Goal: Information Seeking & Learning: Learn about a topic

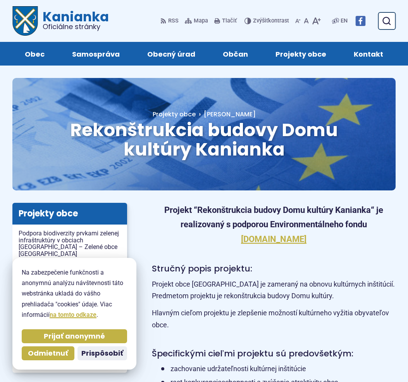
scroll to position [0, 0]
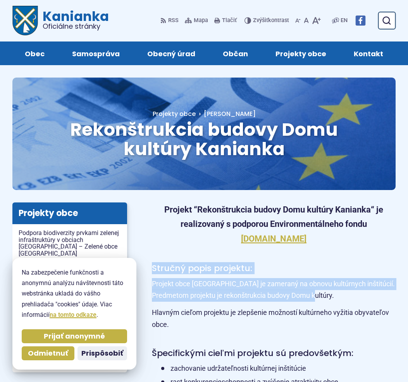
drag, startPoint x: 195, startPoint y: 252, endPoint x: 208, endPoint y: 301, distance: 50.0
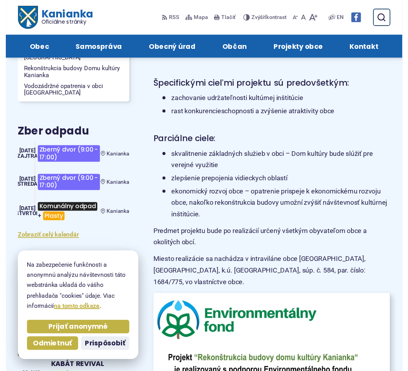
scroll to position [267, 0]
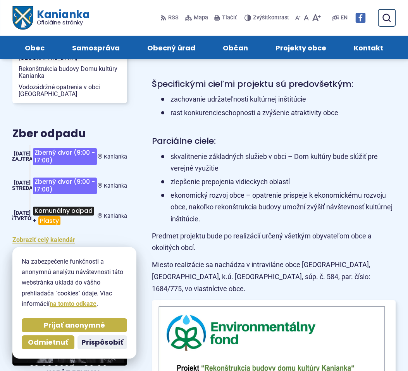
click at [255, 155] on li "skvalitnenie základných služieb v obci – Dom kultúry bude slúžiť pre verejné vy…" at bounding box center [278, 163] width 234 height 24
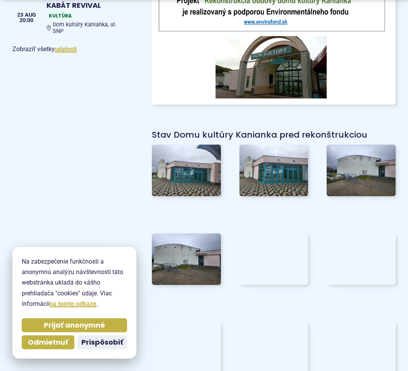
scroll to position [637, 0]
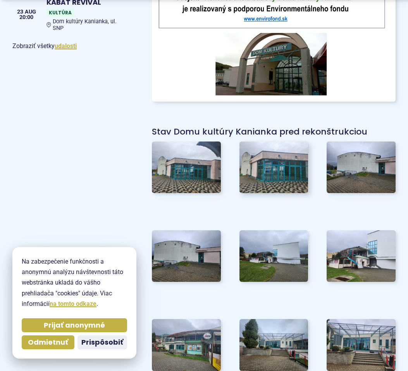
click at [270, 152] on img at bounding box center [274, 167] width 76 height 57
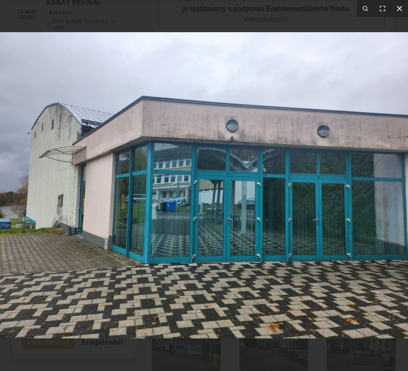
click at [399, 10] on icon at bounding box center [399, 8] width 9 height 9
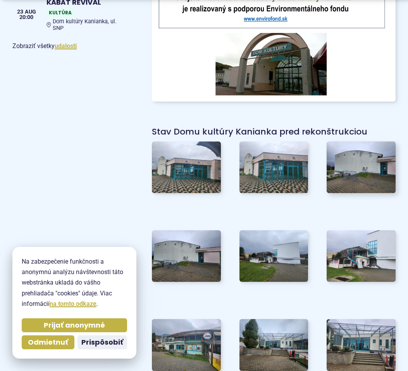
click at [356, 160] on img at bounding box center [361, 167] width 76 height 57
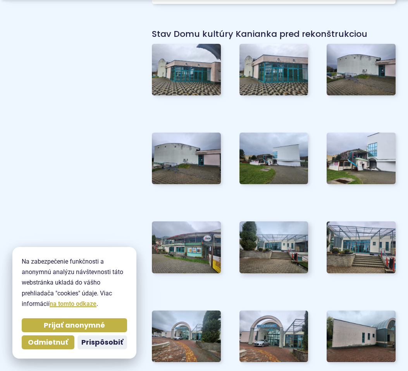
scroll to position [737, 0]
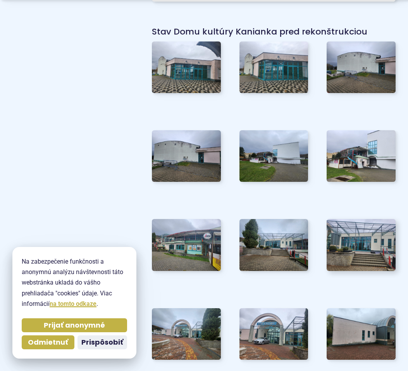
click at [362, 217] on img at bounding box center [361, 245] width 76 height 57
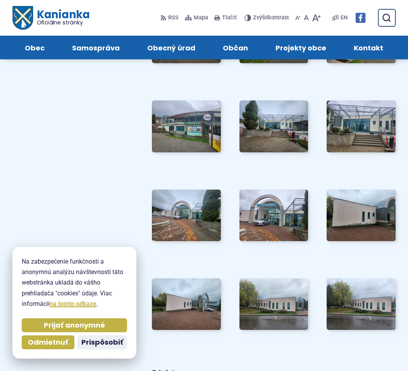
scroll to position [857, 0]
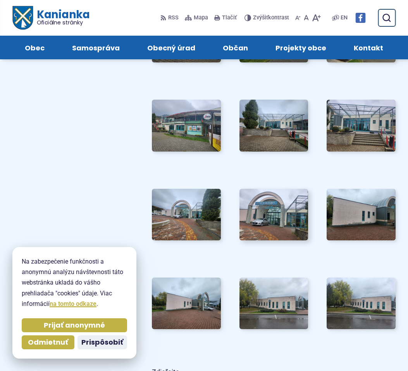
click at [264, 195] on img at bounding box center [274, 214] width 76 height 57
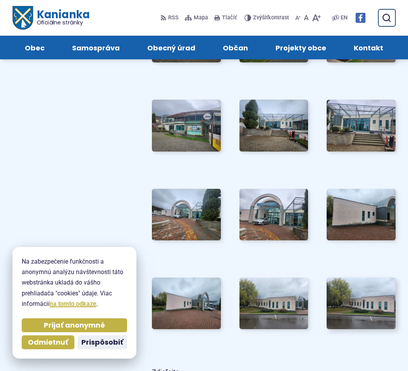
click at [355, 288] on img at bounding box center [361, 303] width 76 height 57
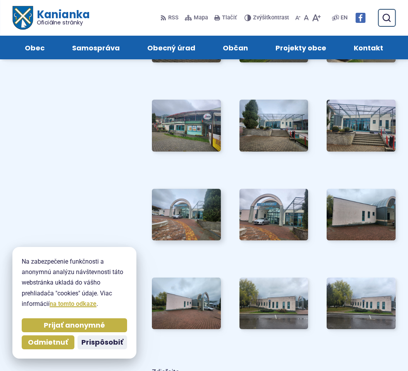
click at [187, 191] on img at bounding box center [186, 214] width 76 height 57
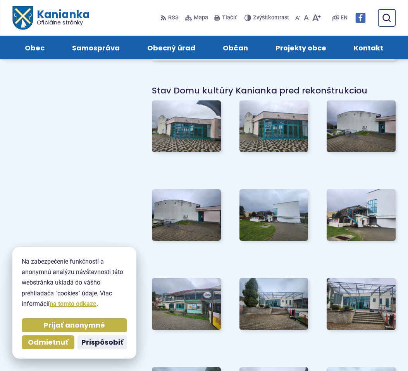
scroll to position [624, 0]
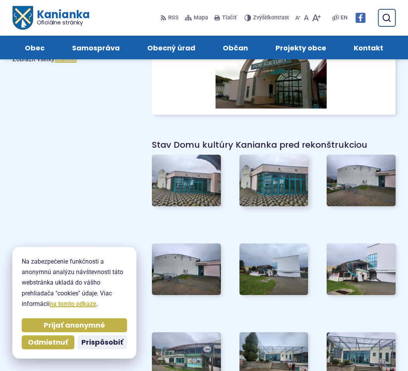
click at [281, 164] on img at bounding box center [274, 180] width 76 height 57
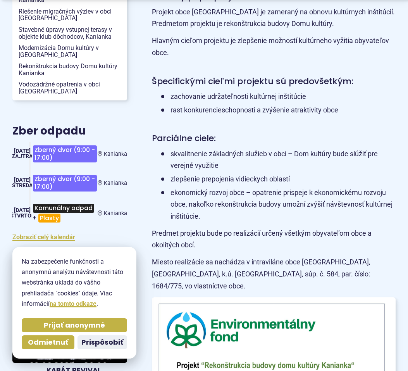
scroll to position [326, 0]
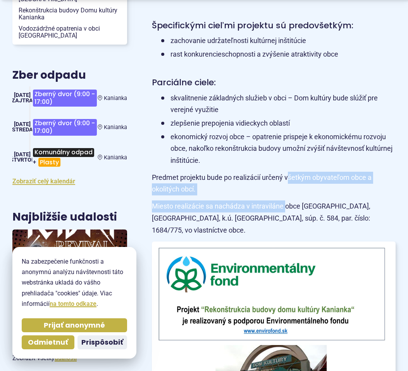
drag, startPoint x: 288, startPoint y: 171, endPoint x: 287, endPoint y: 201, distance: 30.6
click at [287, 201] on p "Miesto realizácie sa nachádza v intraviláne obce [GEOGRAPHIC_DATA], [GEOGRAPHIC…" at bounding box center [274, 218] width 244 height 36
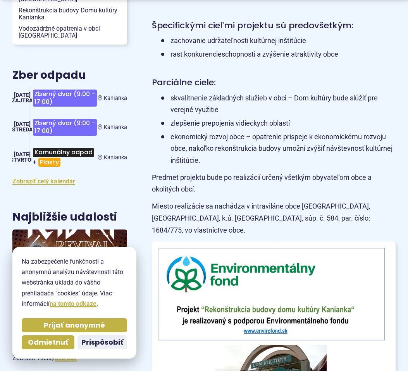
drag, startPoint x: 287, startPoint y: 214, endPoint x: 287, endPoint y: 205, distance: 8.5
click at [287, 205] on p "Miesto realizácie sa nachádza v intraviláne obce [GEOGRAPHIC_DATA], [GEOGRAPHIC…" at bounding box center [274, 218] width 244 height 36
click at [287, 187] on p "Predmet projektu bude po realizácií určený všetkým obyvateľom obce a okolitých …" at bounding box center [274, 184] width 244 height 24
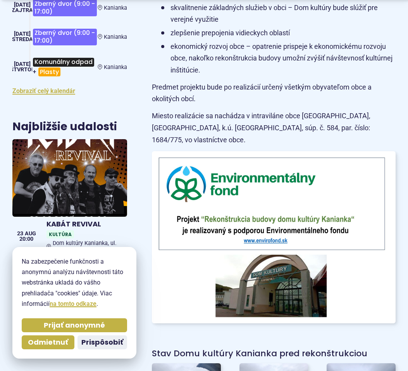
scroll to position [467, 0]
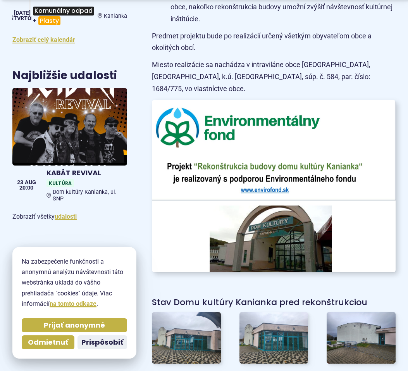
click at [288, 237] on img at bounding box center [274, 185] width 268 height 189
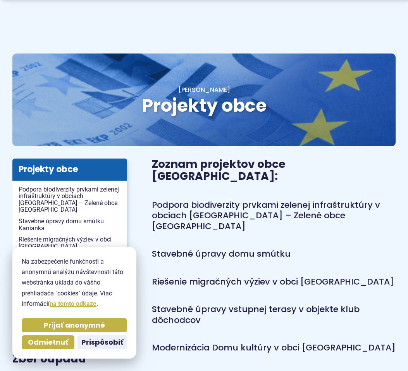
scroll to position [25, 0]
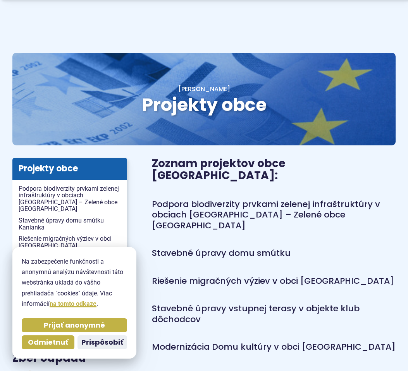
click at [261, 247] on link "Stavebné úpravy domu smútku" at bounding box center [221, 253] width 139 height 12
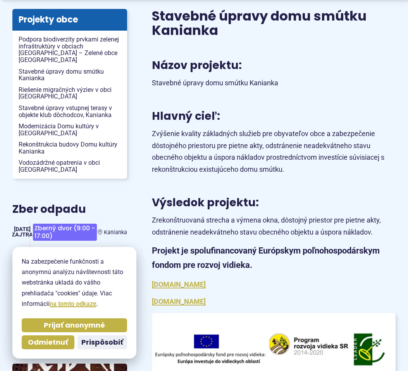
scroll to position [194, 0]
click at [175, 297] on link "www.apa.sk" at bounding box center [179, 301] width 54 height 8
click at [167, 301] on link "www.apa.sk" at bounding box center [179, 301] width 54 height 8
click at [169, 280] on link "www.mpsr.sk" at bounding box center [179, 284] width 54 height 8
